Goal: Information Seeking & Learning: Learn about a topic

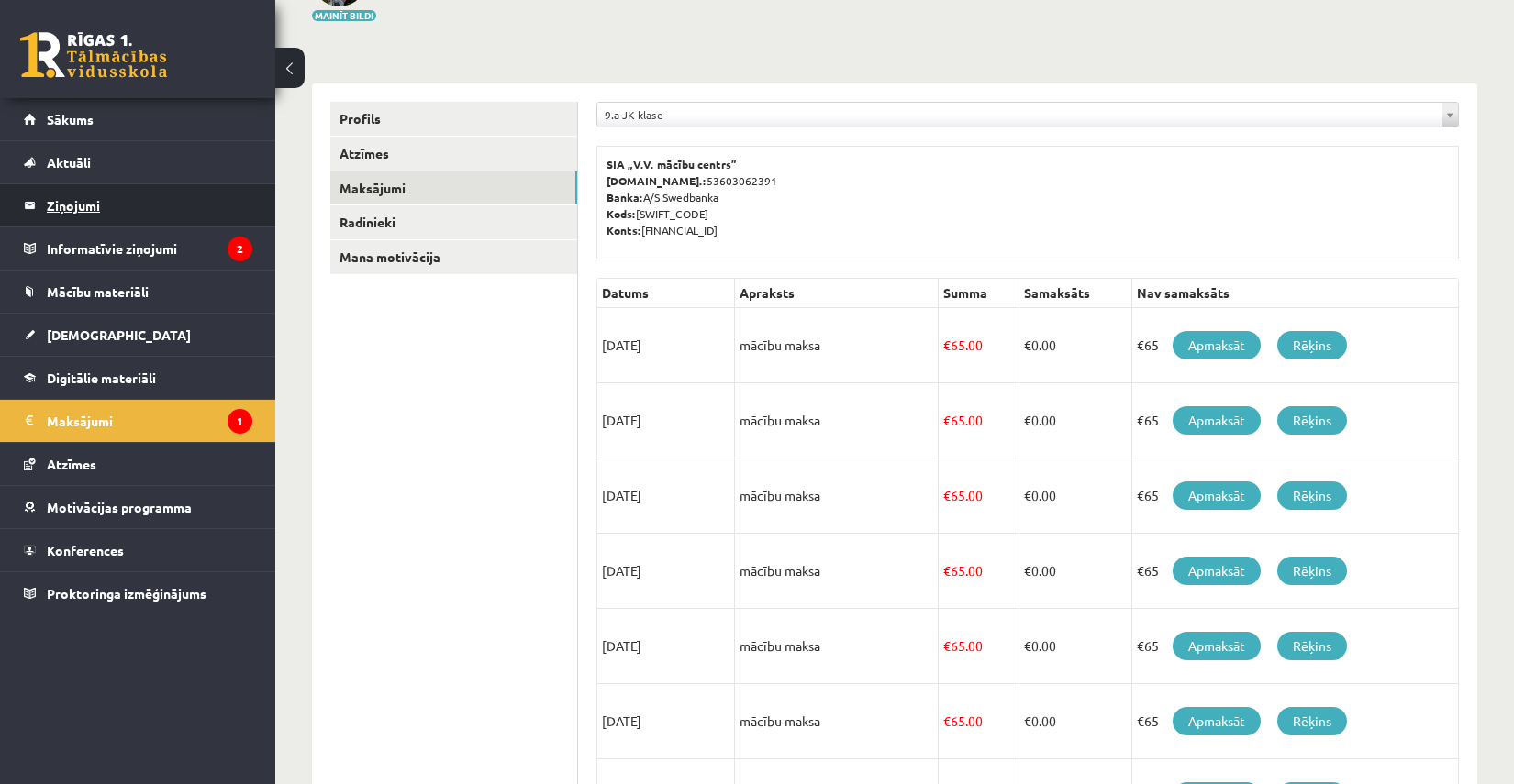
scroll to position [95, 0]
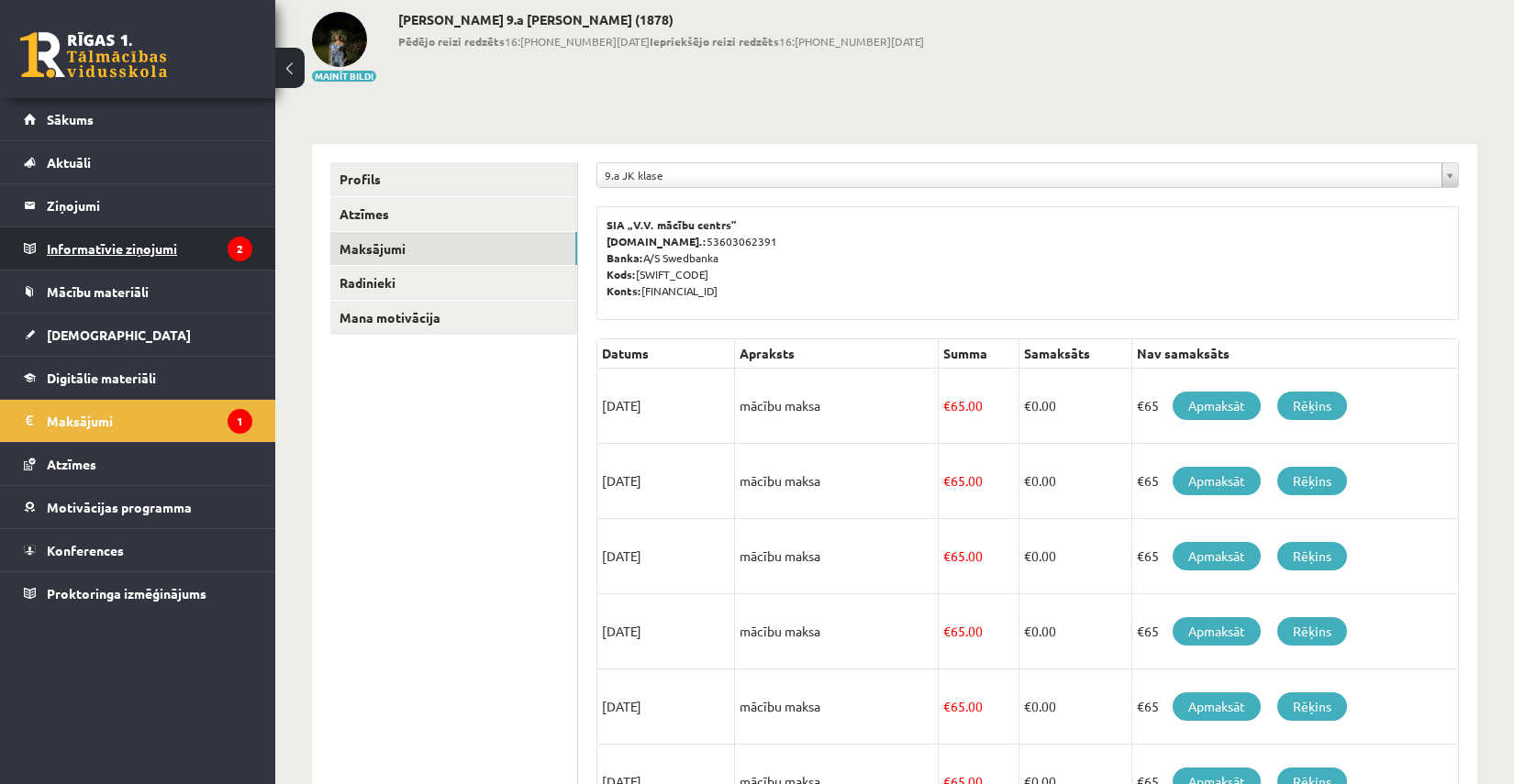
click at [203, 243] on legend "Informatīvie ziņojumi 2" at bounding box center [150, 248] width 206 height 42
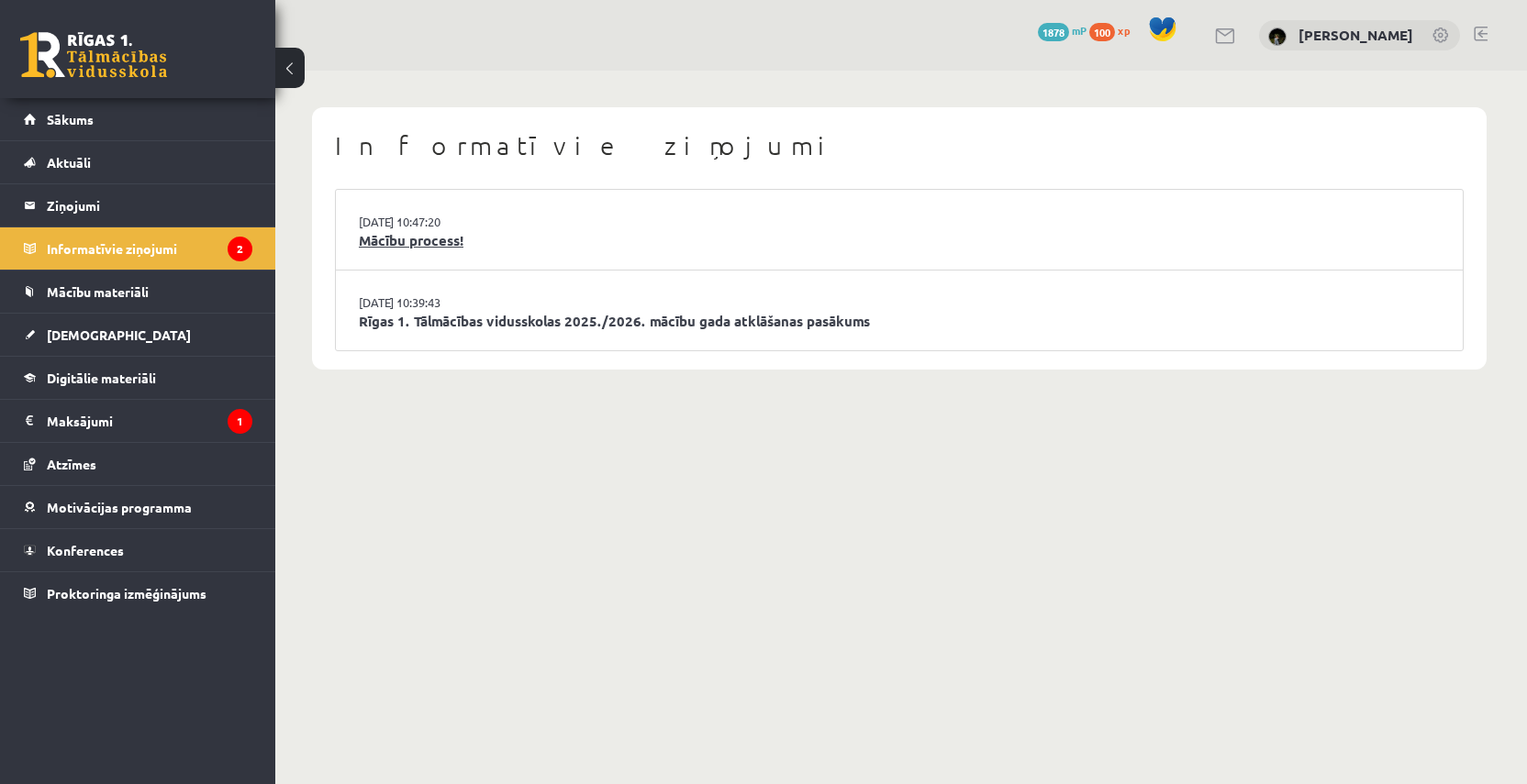
click at [1072, 232] on link "Mācību process!" at bounding box center [899, 241] width 1081 height 22
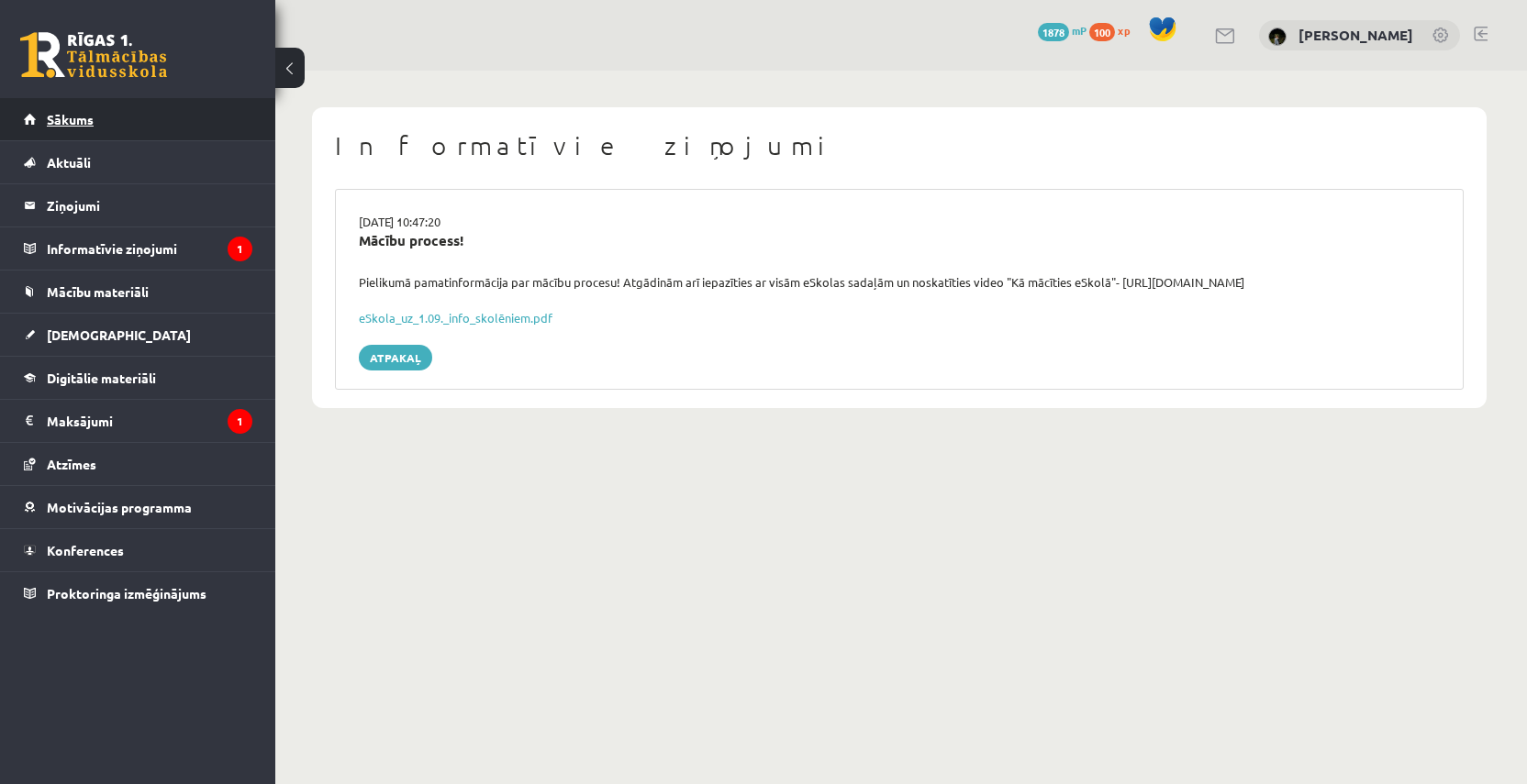
click at [174, 123] on link "Sākums" at bounding box center [137, 118] width 228 height 42
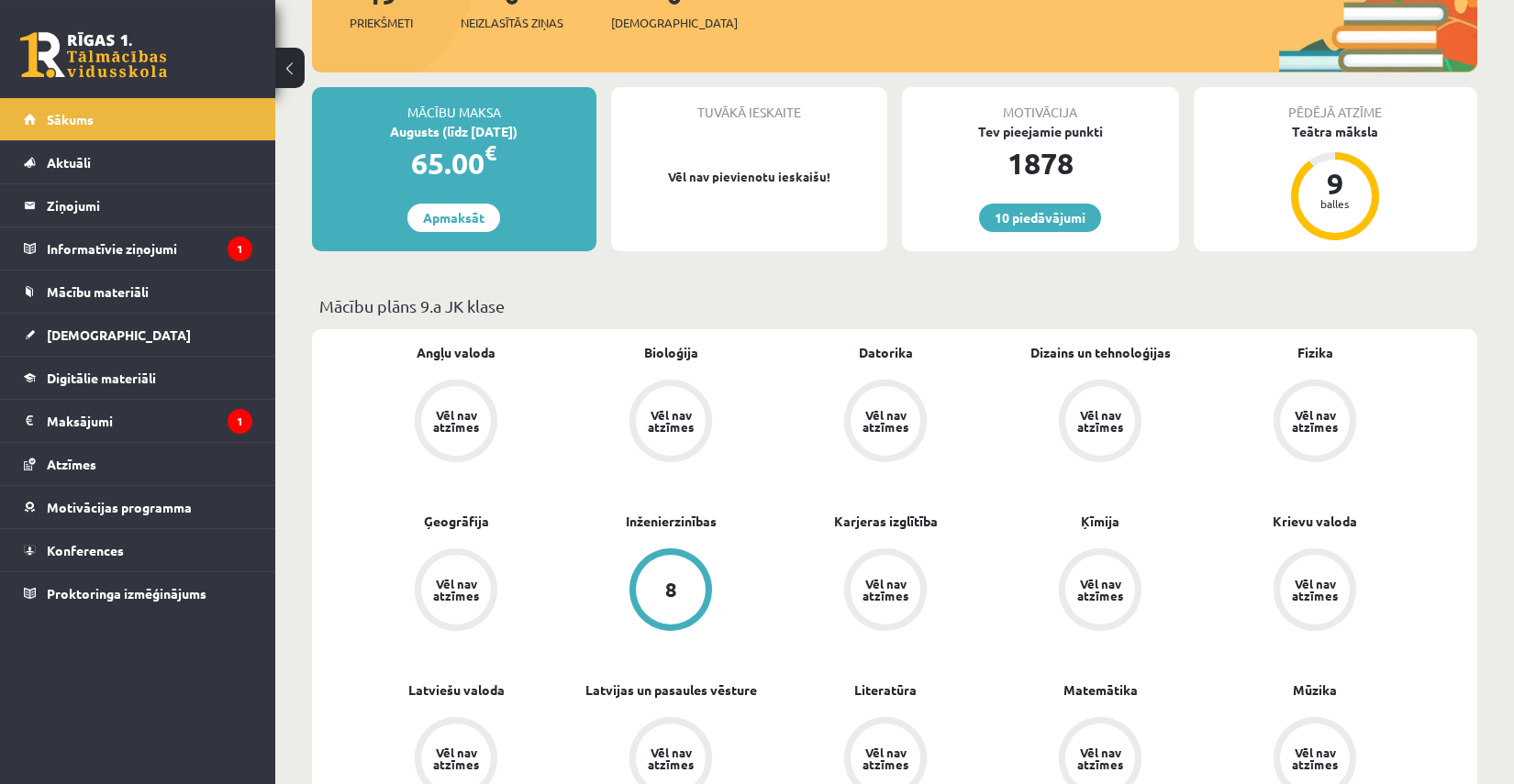
scroll to position [191, 0]
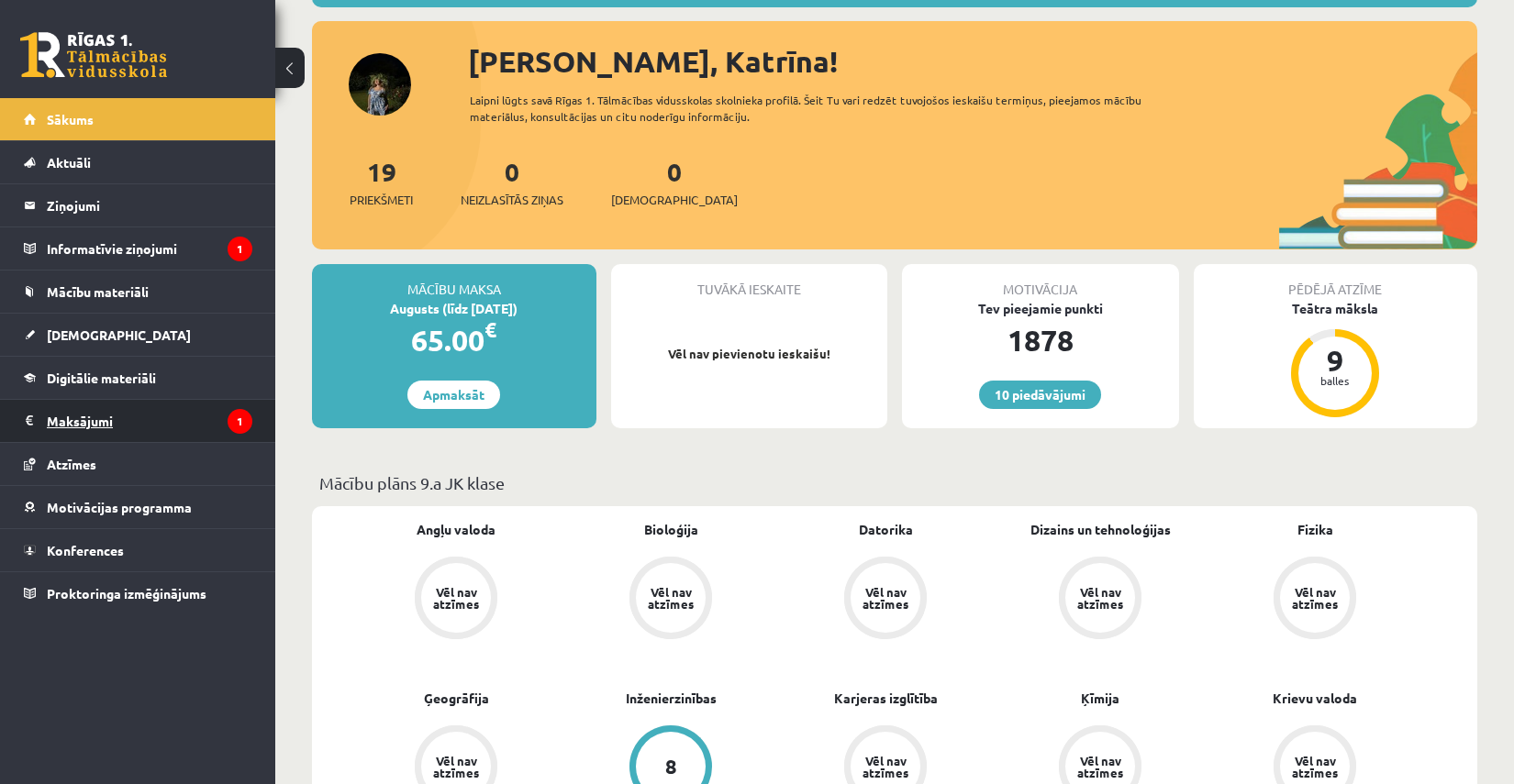
click at [190, 427] on legend "Maksājumi 1" at bounding box center [150, 421] width 206 height 42
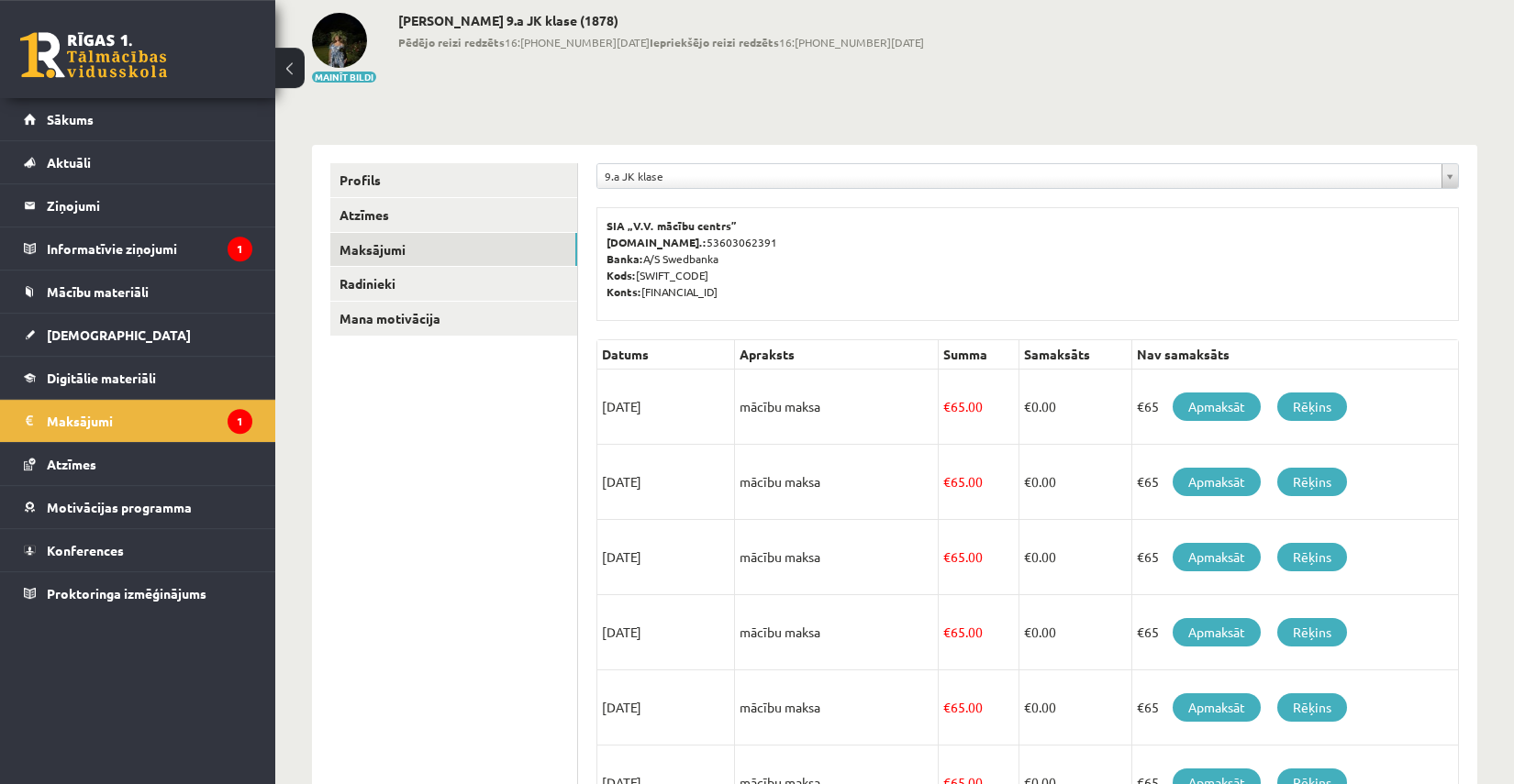
scroll to position [80, 0]
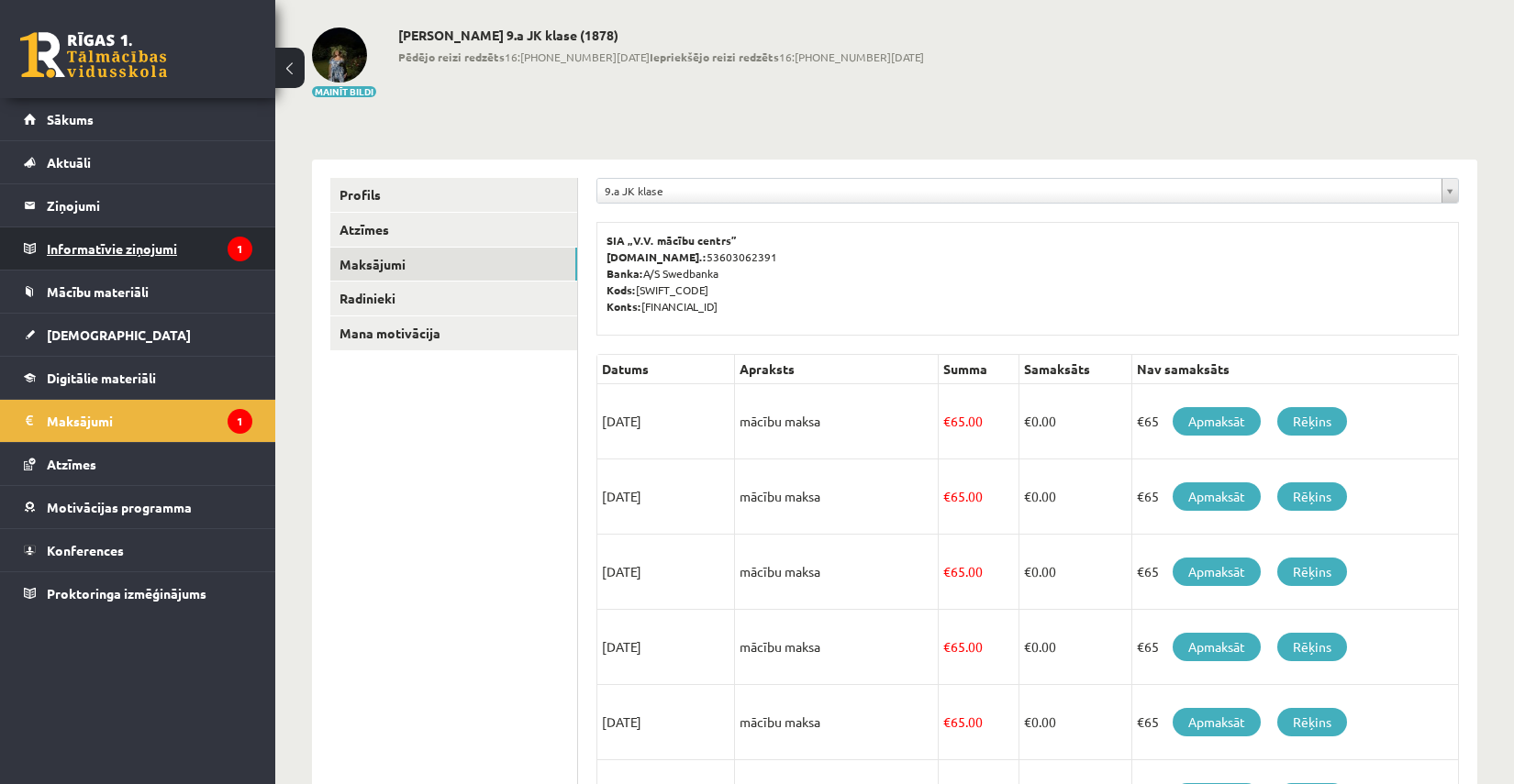
click at [135, 249] on legend "Informatīvie ziņojumi 1" at bounding box center [150, 248] width 206 height 42
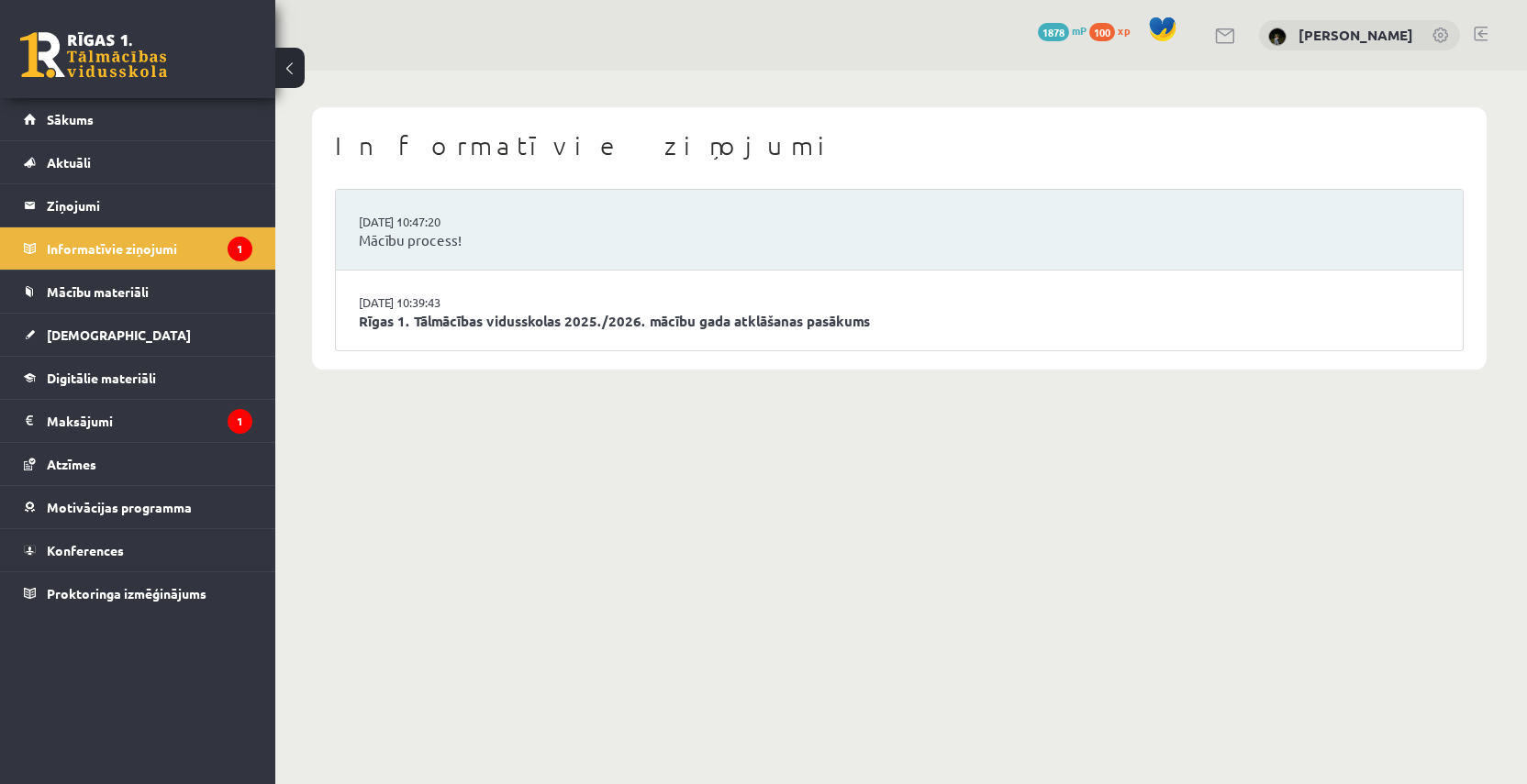
click at [532, 331] on li "27.08.2025 10:39:43 Rīgas 1. Tālmācības vidusskolas 2025./2026. mācību gada atk…" at bounding box center [899, 310] width 1127 height 80
click at [531, 322] on link "Rīgas 1. Tālmācības vidusskolas 2025./2026. mācību gada atklāšanas pasākums" at bounding box center [899, 322] width 1081 height 22
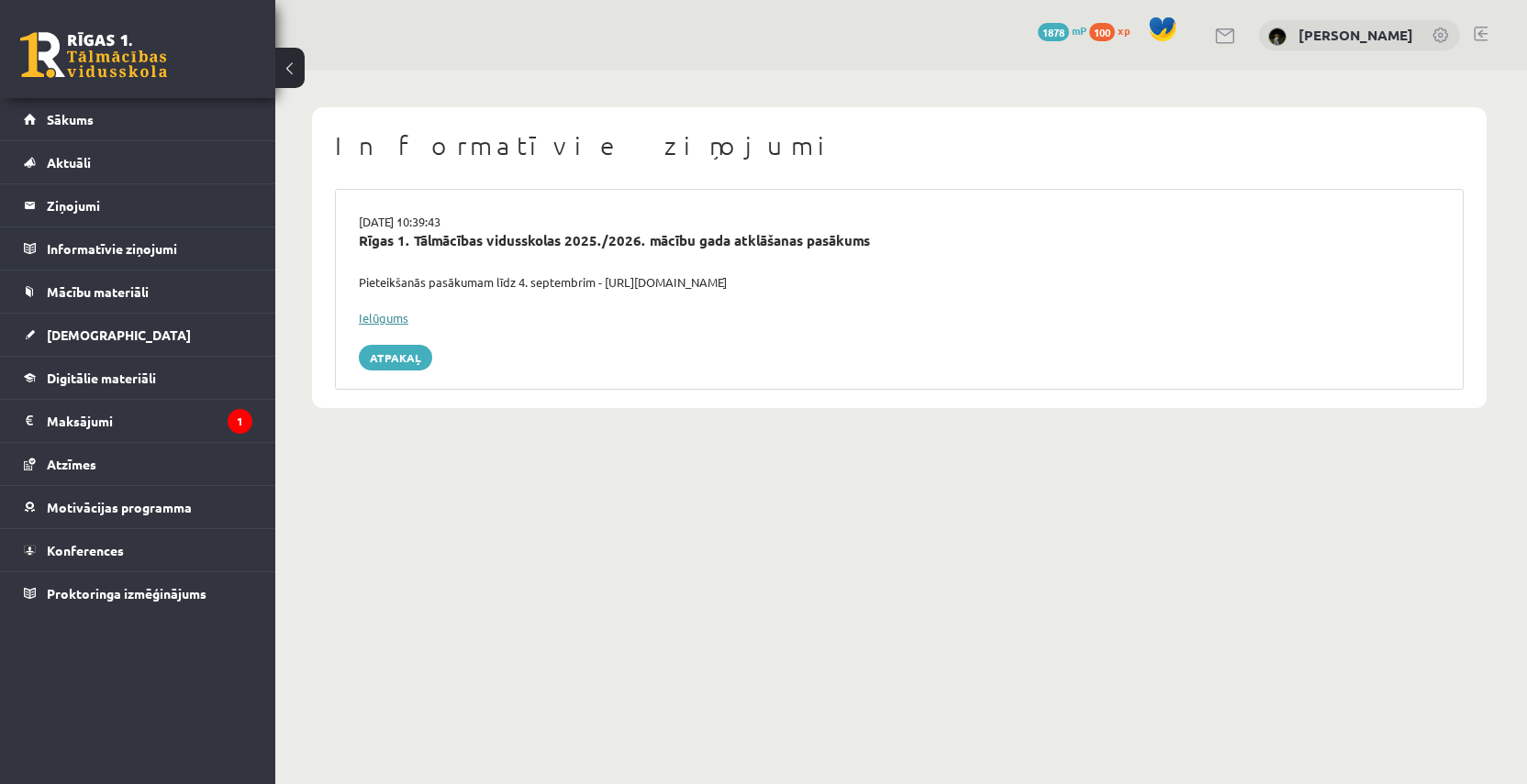
click at [401, 310] on link "Ielūgums" at bounding box center [383, 318] width 50 height 16
drag, startPoint x: 606, startPoint y: 280, endPoint x: 889, endPoint y: 284, distance: 283.0
click at [889, 284] on div "Pieteikšanās pasākumam līdz 4. septembrim - https://forms.gle/3LWjJyadUWzknJDe9" at bounding box center [899, 282] width 1108 height 19
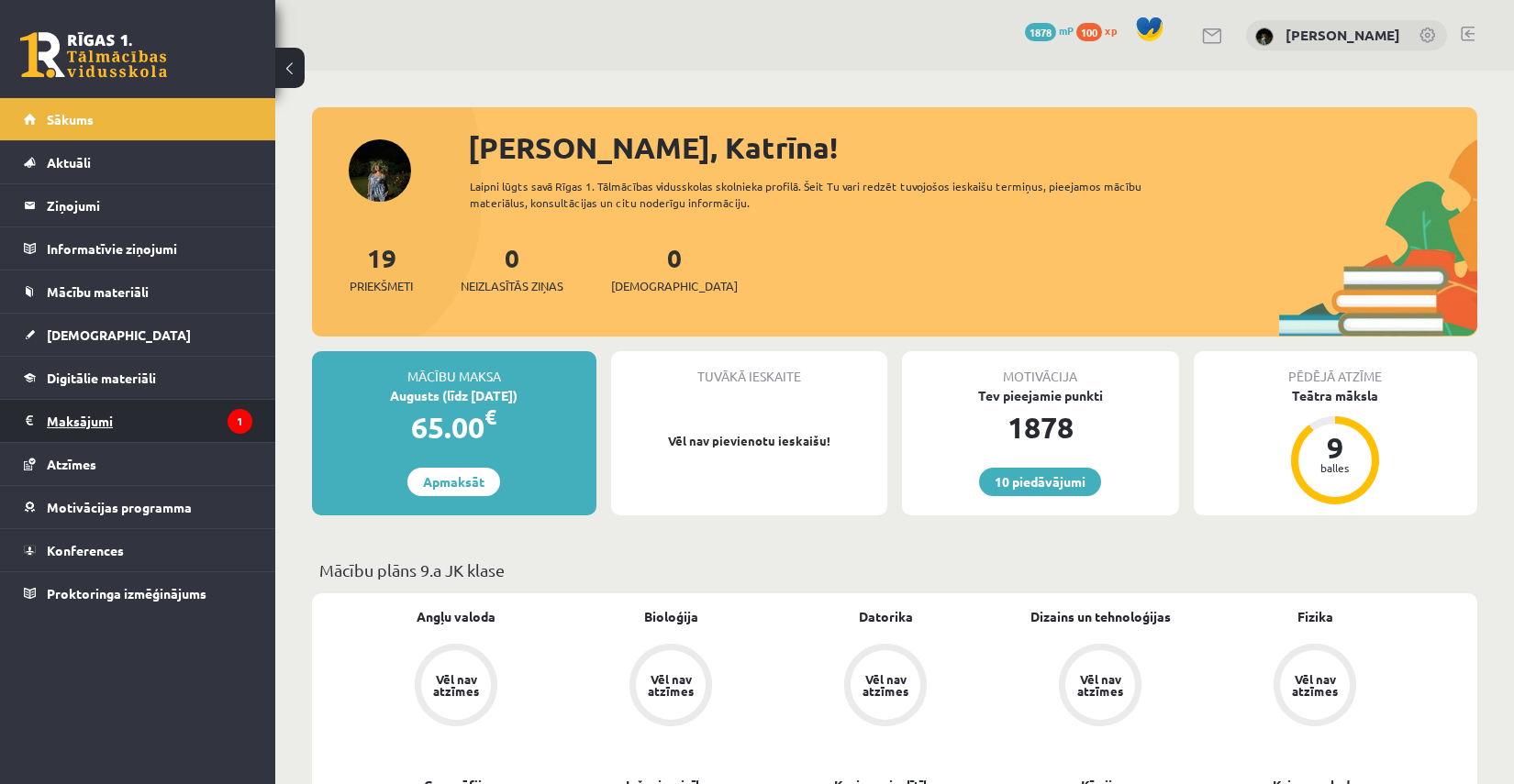
click at [140, 410] on legend "Maksājumi 1" at bounding box center [150, 421] width 206 height 42
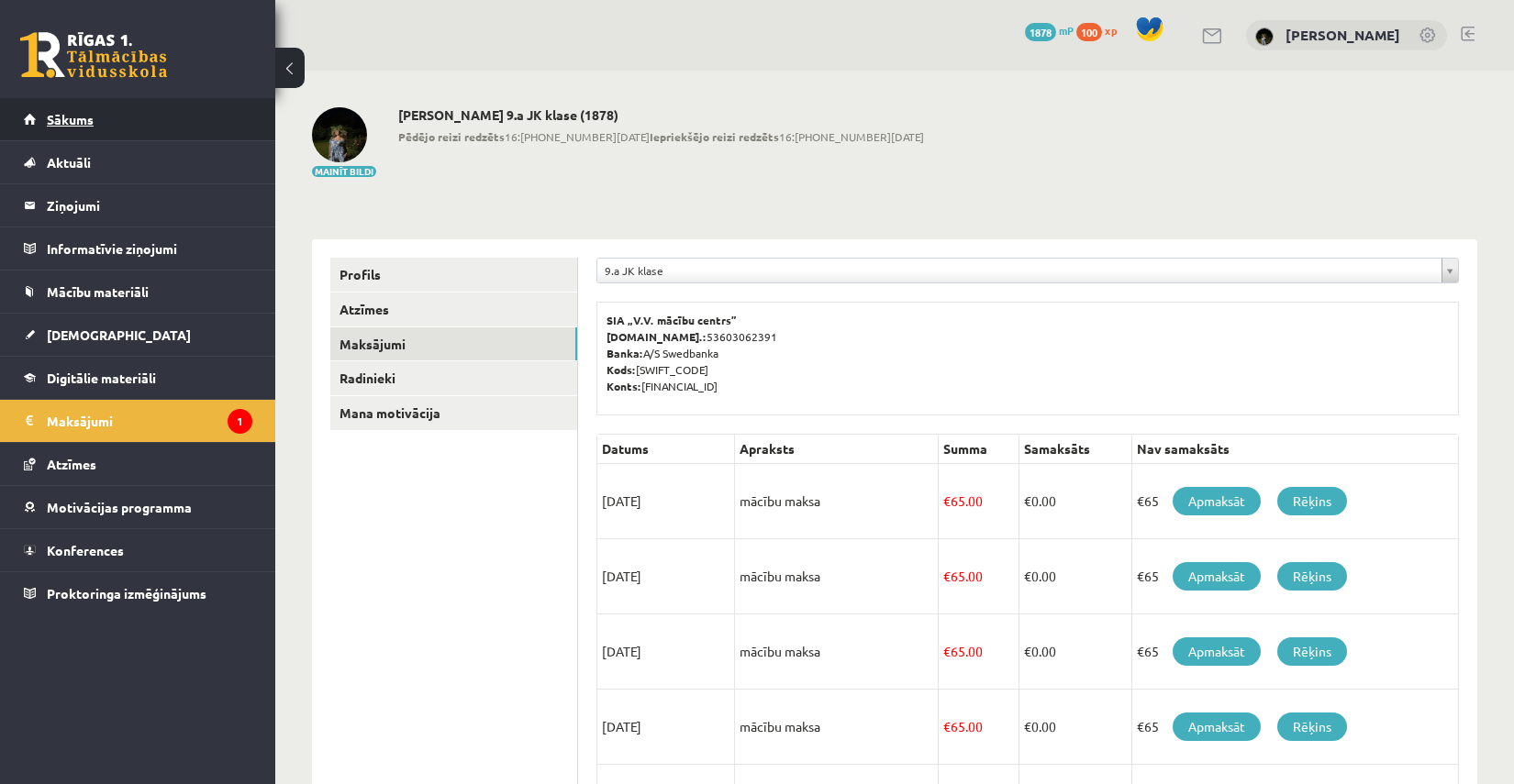
click at [166, 126] on link "Sākums" at bounding box center [137, 118] width 228 height 42
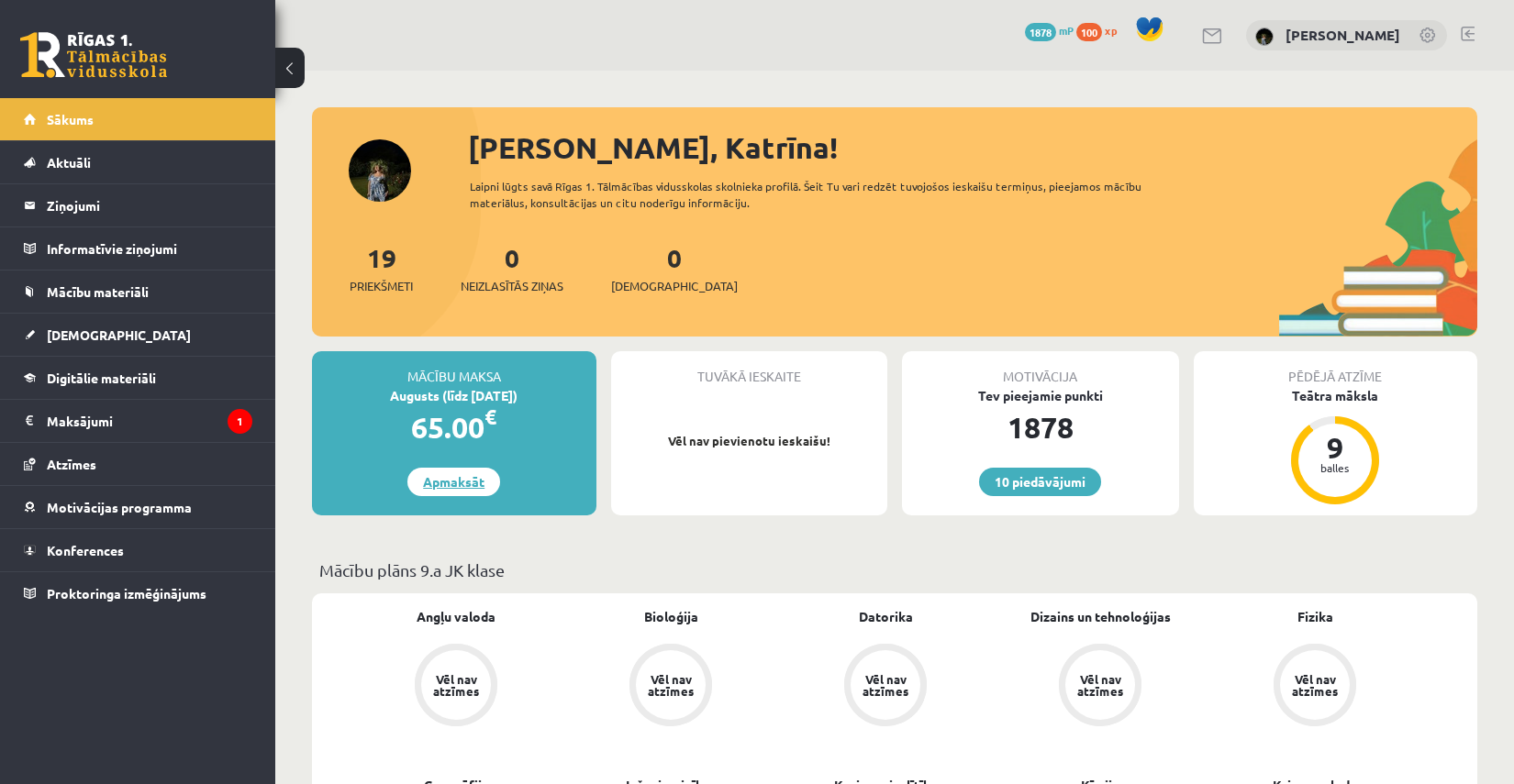
click at [442, 476] on link "Apmaksāt" at bounding box center [453, 482] width 93 height 28
